Goal: Task Accomplishment & Management: Use online tool/utility

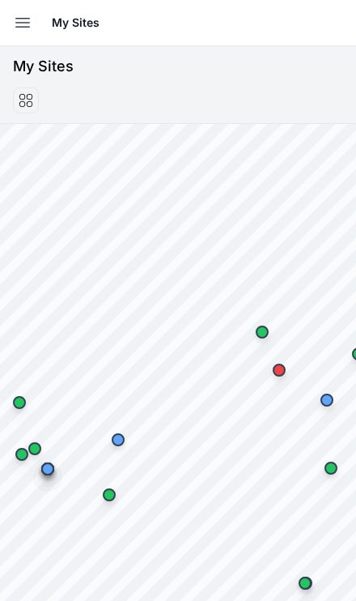
click at [24, 23] on icon "button" at bounding box center [23, 23] width 14 height 9
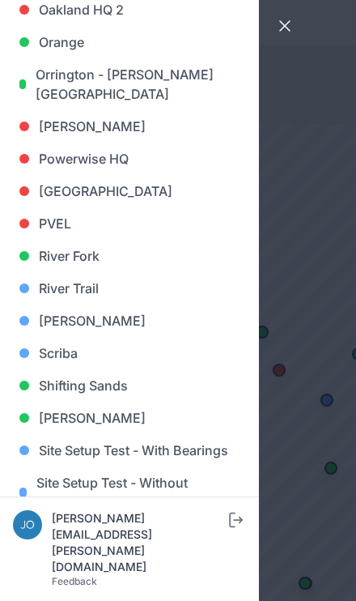
scroll to position [1159, 0]
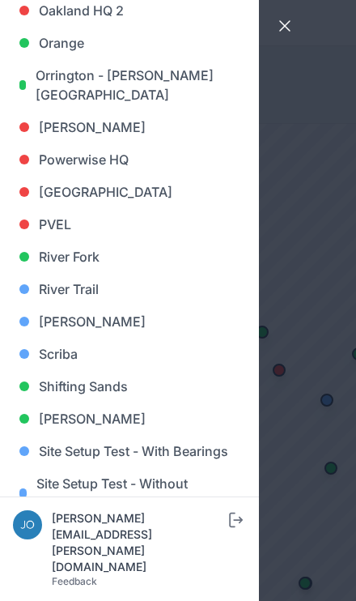
click at [109, 330] on link "[PERSON_NAME]" at bounding box center [129, 321] width 233 height 32
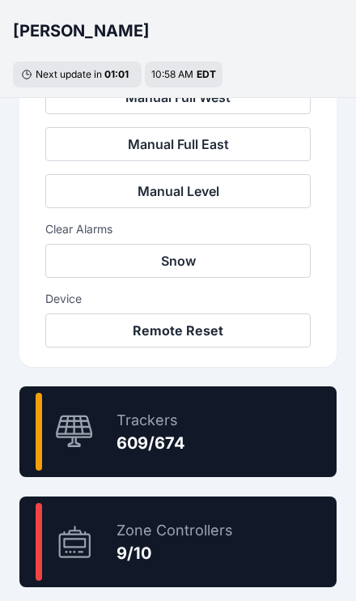
scroll to position [768, 0]
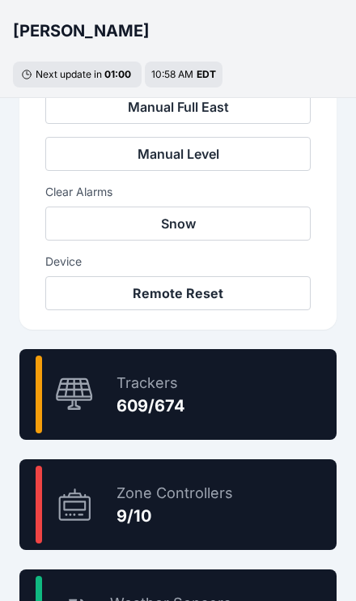
click at [280, 401] on div "90.4 % Trackers 609/674" at bounding box center [177, 394] width 317 height 91
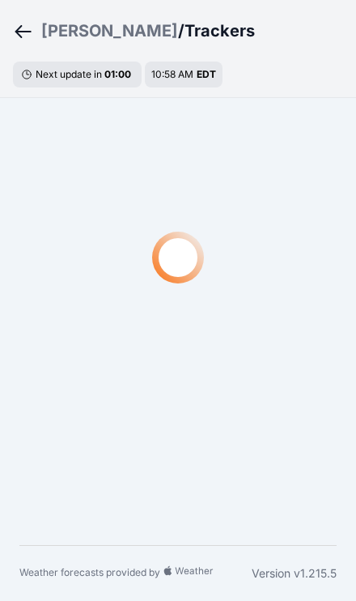
scroll to position [56, 0]
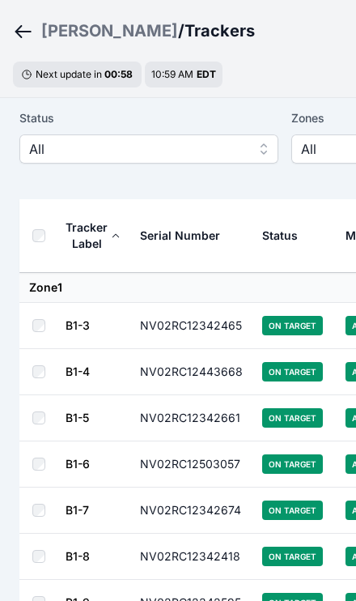
click at [223, 156] on span "All" at bounding box center [137, 148] width 217 height 19
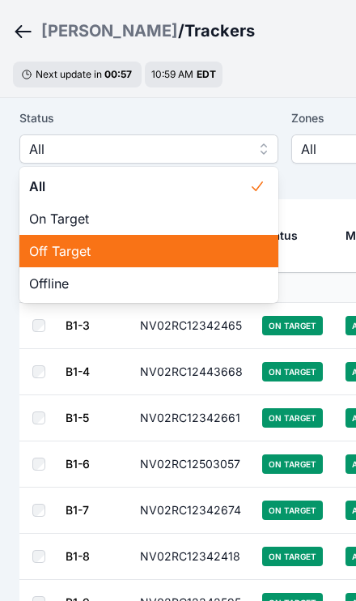
click at [190, 253] on span "Off Target" at bounding box center [139, 250] width 220 height 19
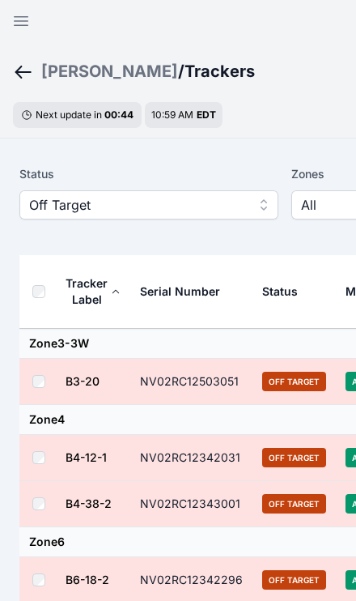
click at [53, 288] on th at bounding box center [41, 292] width 45 height 74
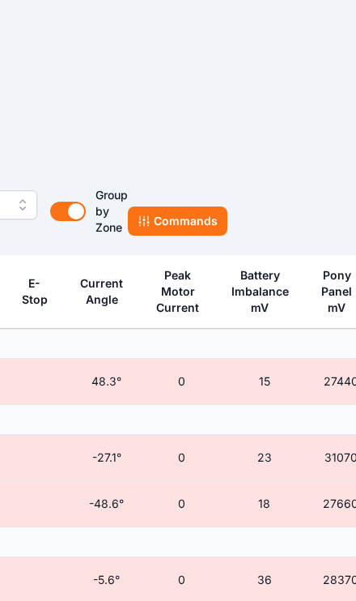
scroll to position [0, 511]
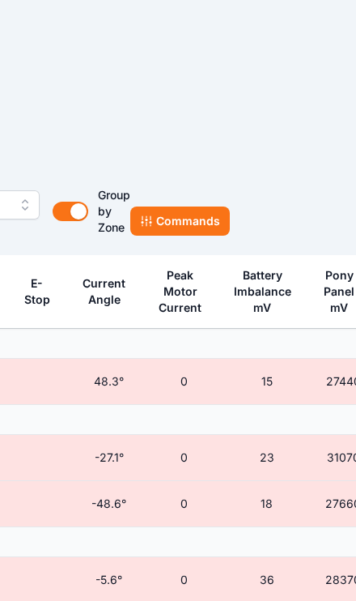
click at [203, 218] on button "Commands" at bounding box center [180, 221] width 100 height 29
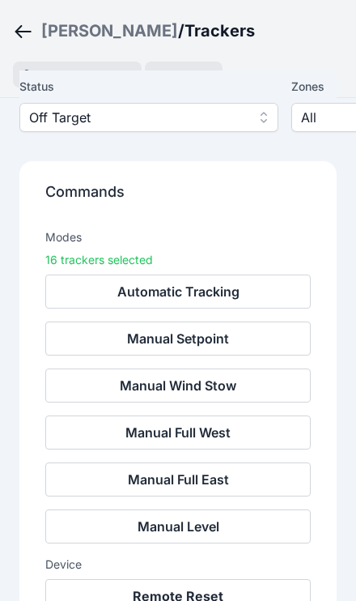
scroll to position [84, 0]
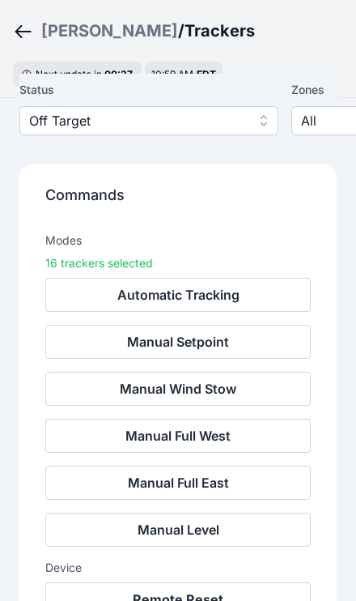
click at [265, 584] on button "Remote Reset" at bounding box center [178, 599] width 266 height 34
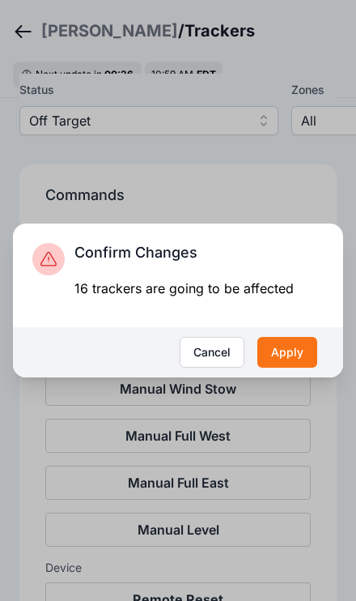
click at [291, 298] on div "16 trackers are going to be affected" at bounding box center [184, 288] width 219 height 19
click at [293, 368] on button "Apply" at bounding box center [288, 352] width 60 height 31
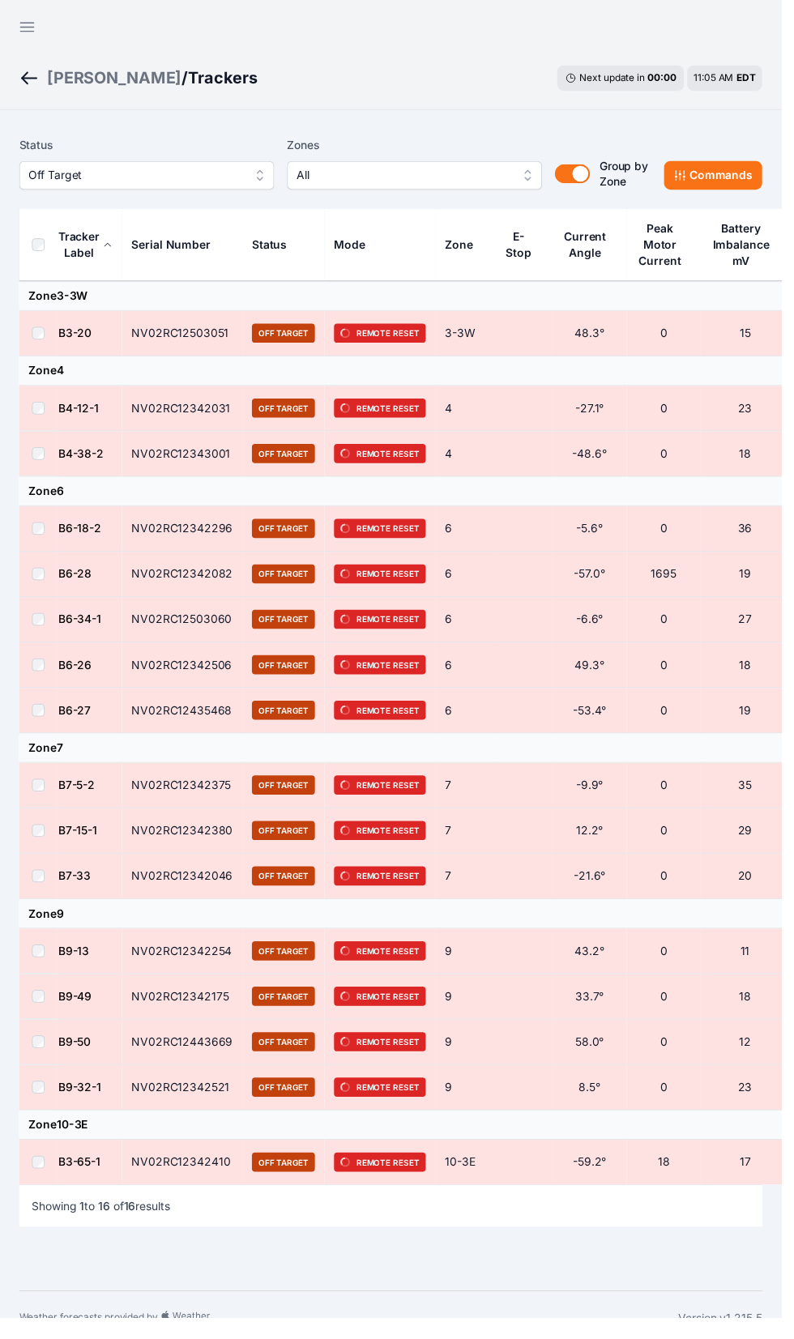
click at [81, 70] on div "[PERSON_NAME]" at bounding box center [116, 79] width 137 height 23
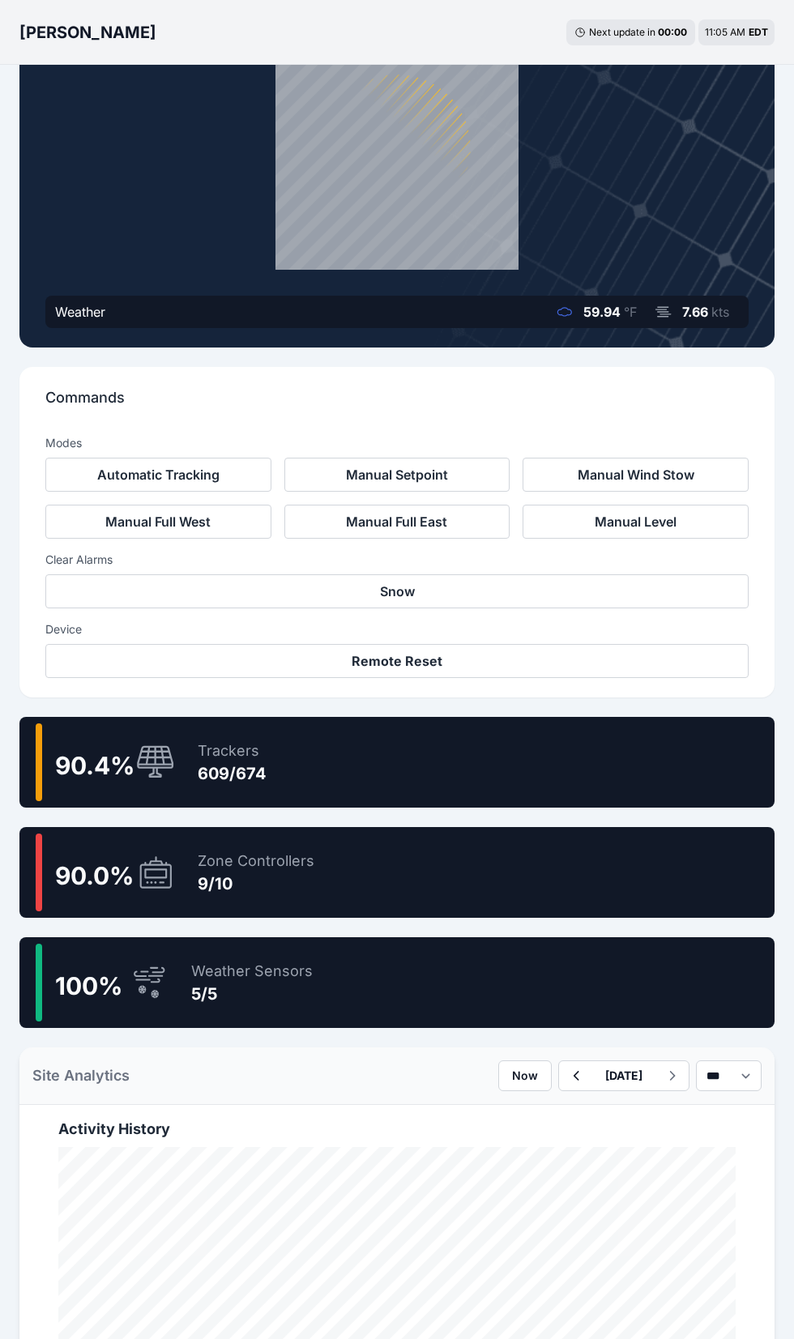
scroll to position [197, 0]
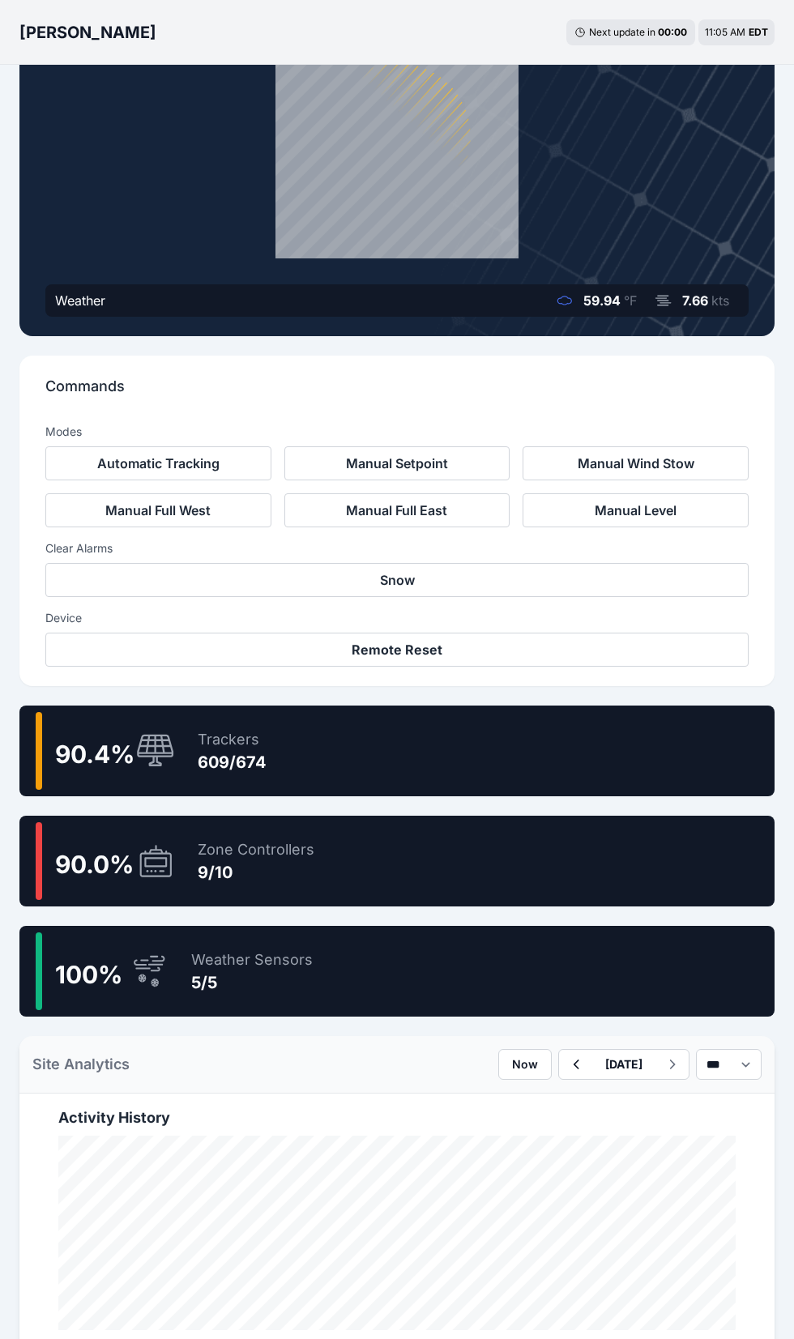
click at [598, 761] on div "90.4 % Trackers 609/674" at bounding box center [396, 750] width 755 height 91
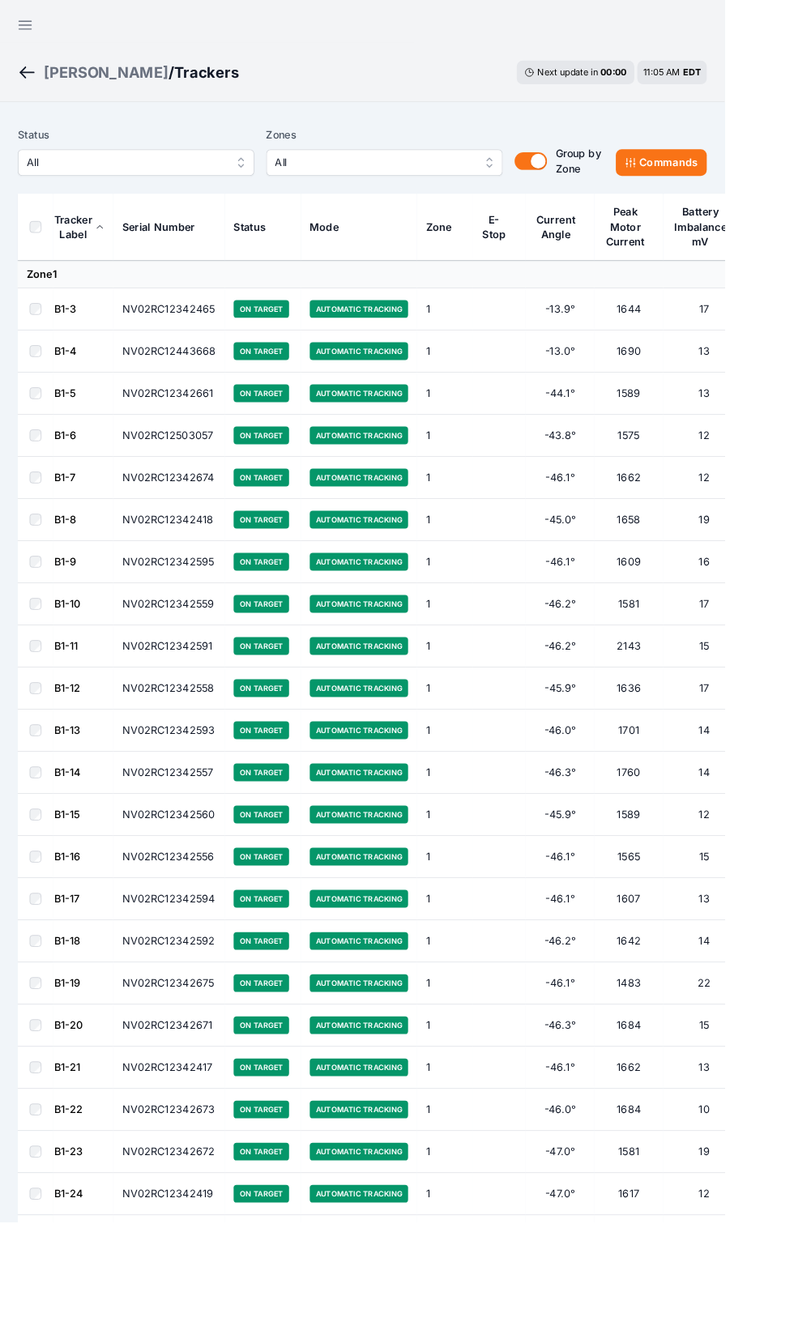
click at [227, 175] on span "All" at bounding box center [137, 177] width 217 height 19
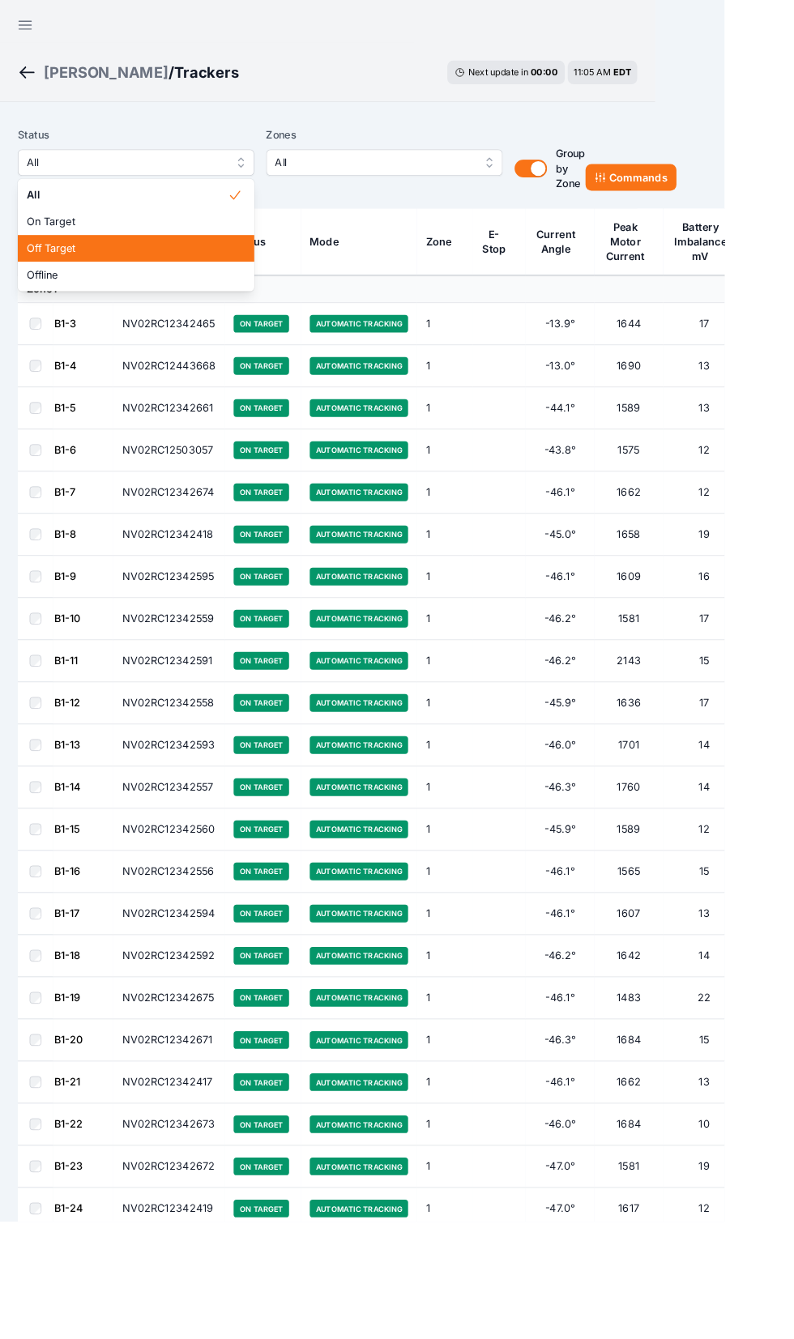
click at [221, 282] on div "Off Target" at bounding box center [148, 272] width 259 height 29
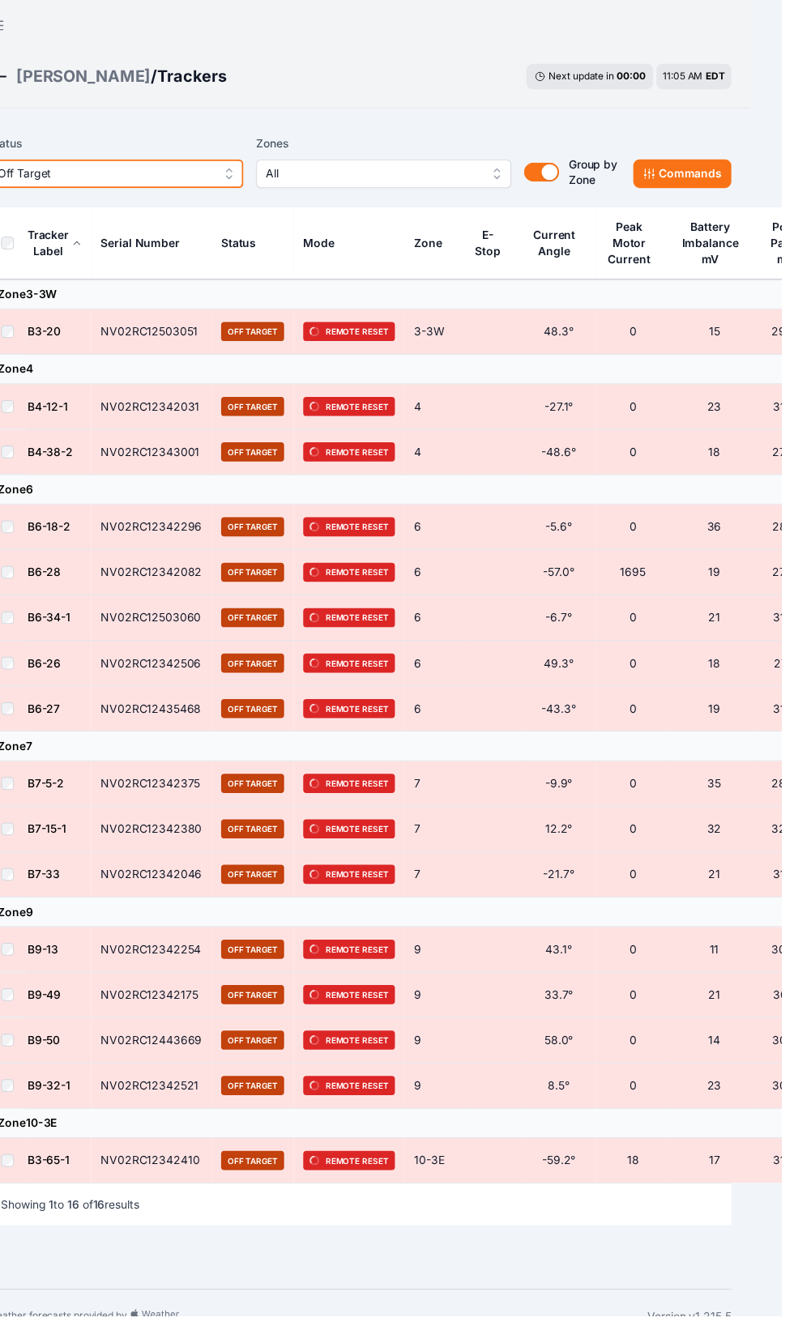
scroll to position [0, 32]
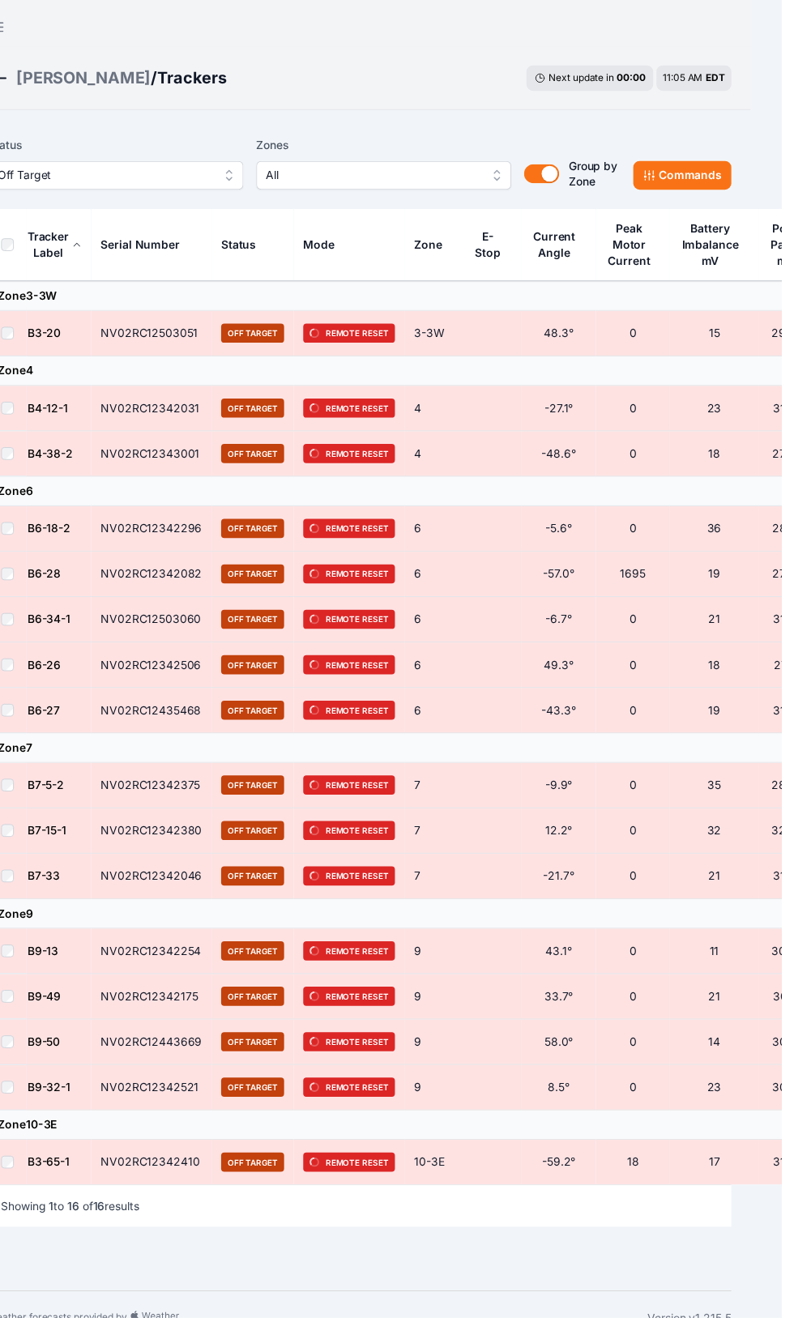
click at [53, 714] on link "B6-27" at bounding box center [44, 721] width 33 height 14
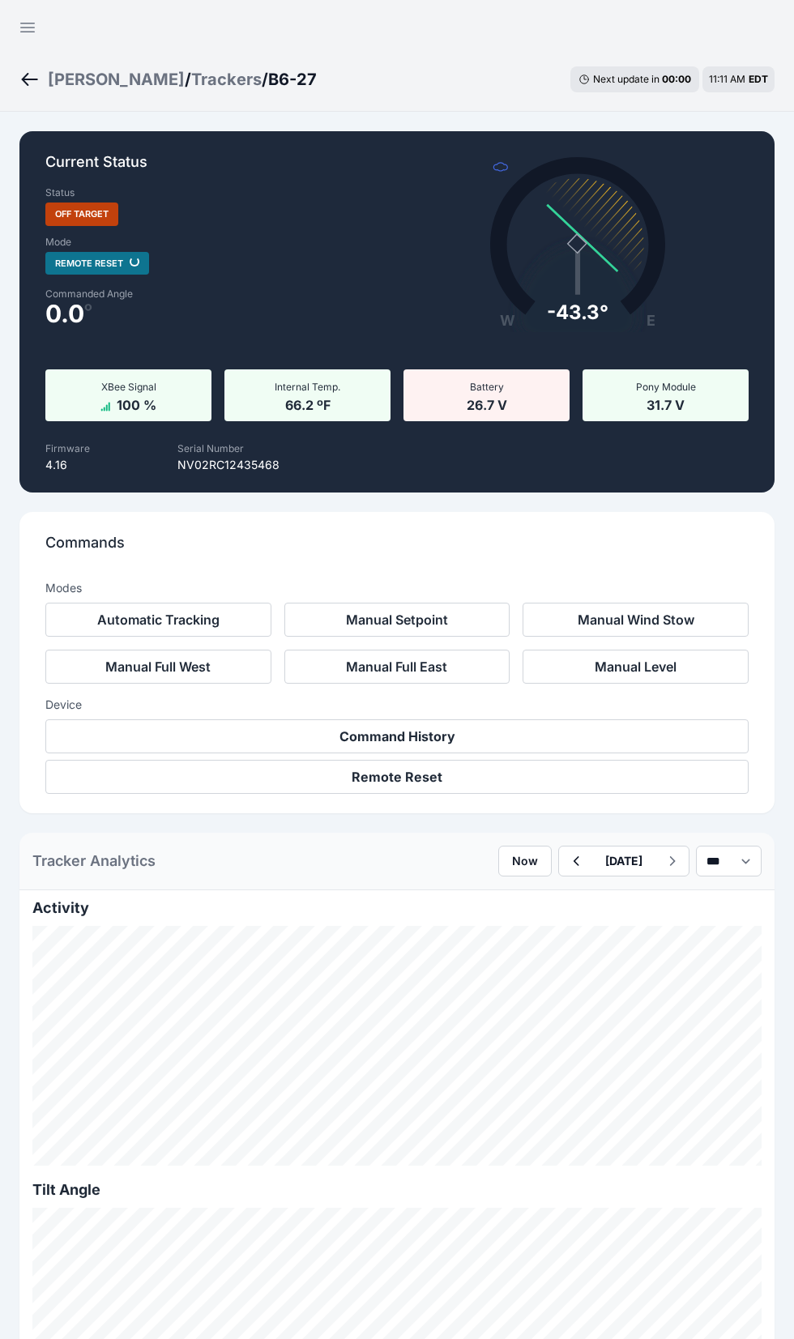
click at [75, 70] on div "[PERSON_NAME]" at bounding box center [116, 79] width 137 height 23
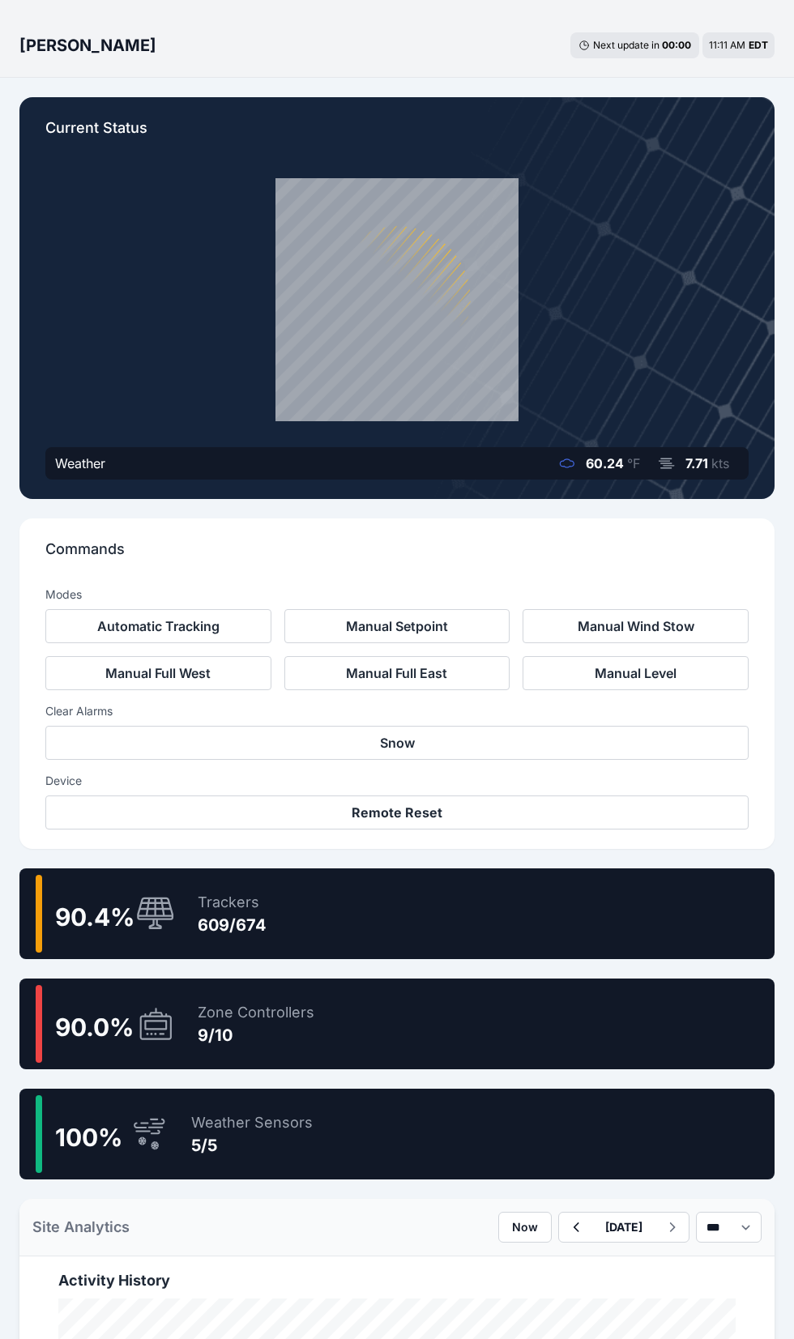
scroll to position [36, 0]
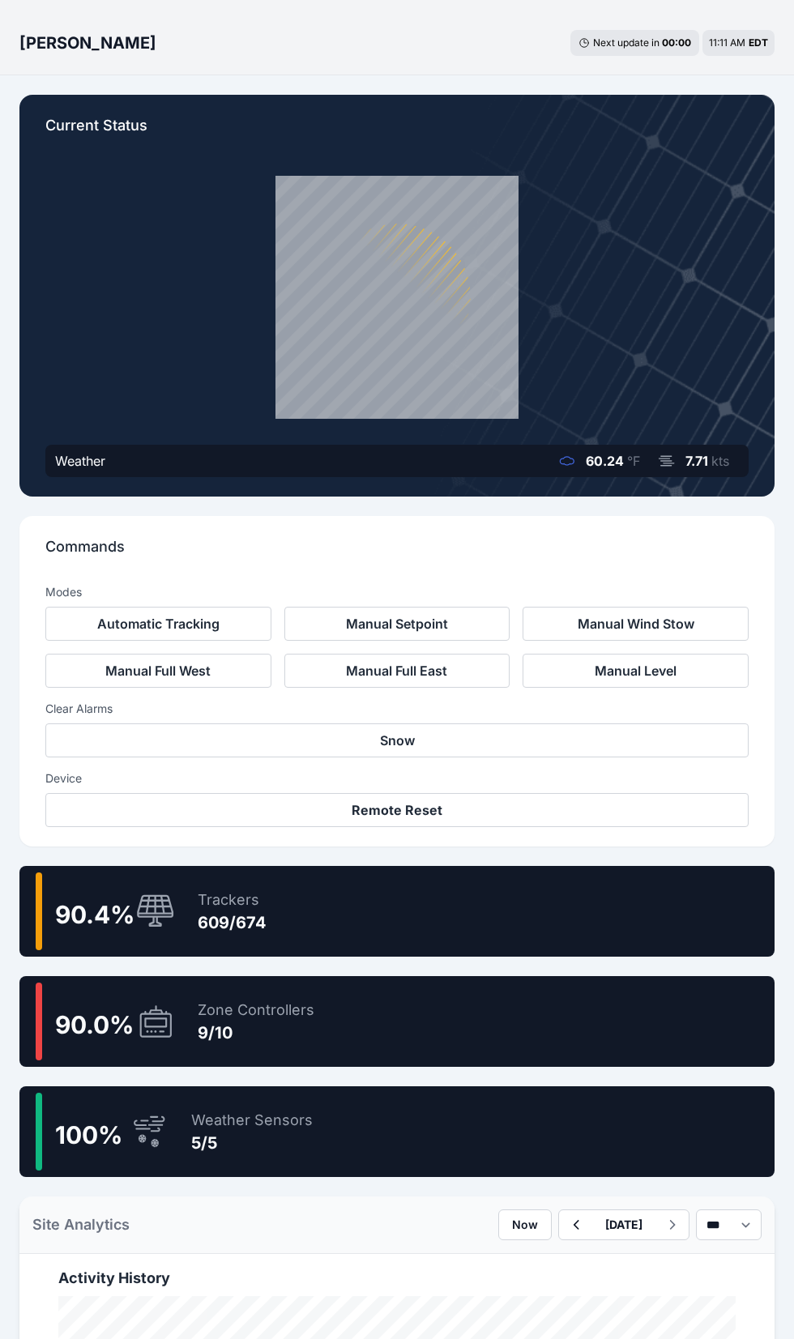
click at [458, 918] on div "90.4 % Trackers 609/674" at bounding box center [396, 911] width 755 height 91
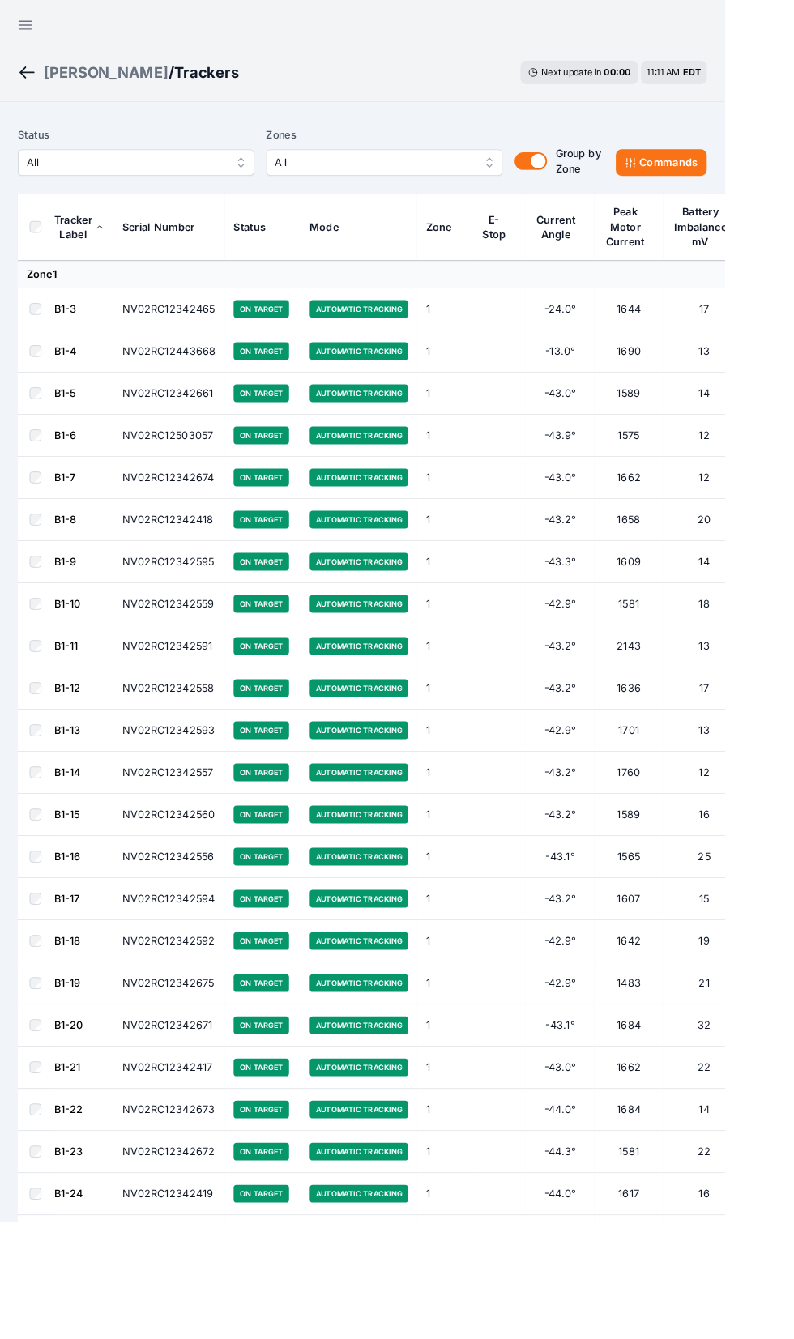
click at [235, 172] on span "All" at bounding box center [137, 177] width 217 height 19
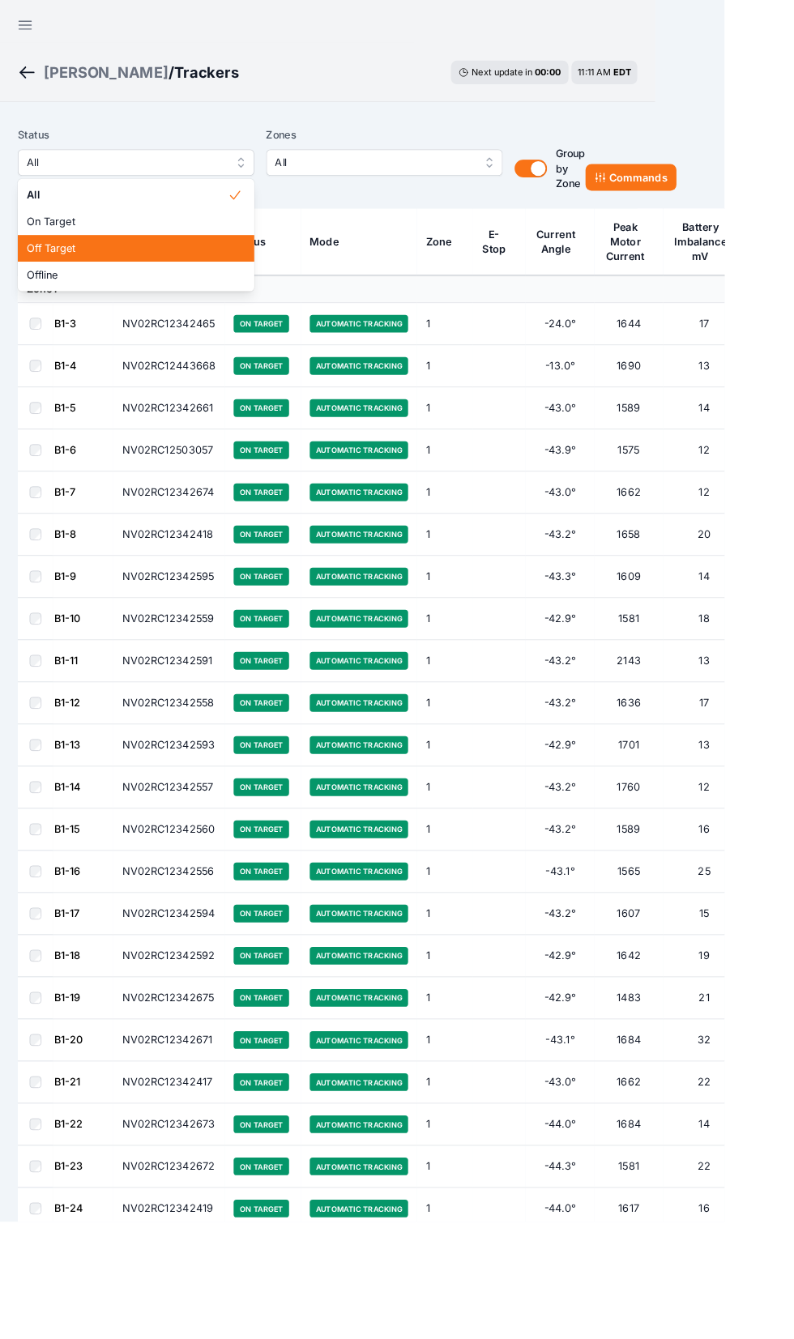
click at [181, 270] on span "Off Target" at bounding box center [139, 272] width 220 height 16
